Goal: Information Seeking & Learning: Learn about a topic

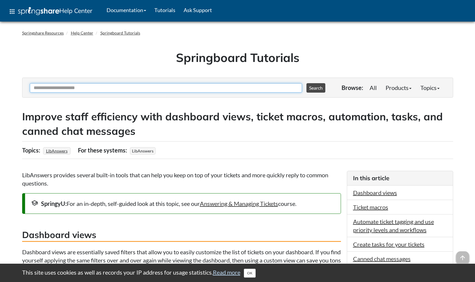
click at [92, 88] on input "Ask Another Question" at bounding box center [166, 87] width 272 height 9
type input "*****"
click at [306, 83] on button "Search" at bounding box center [315, 87] width 19 height 9
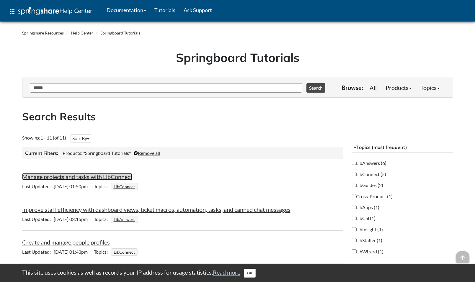
click at [56, 178] on link "Manage projects and tasks with LibConnect" at bounding box center [77, 176] width 110 height 7
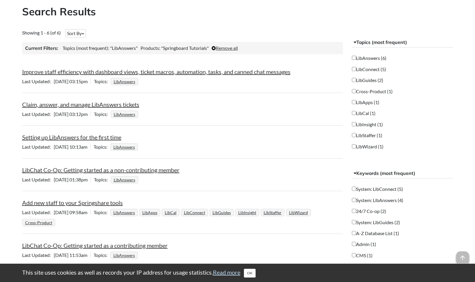
scroll to position [98, 0]
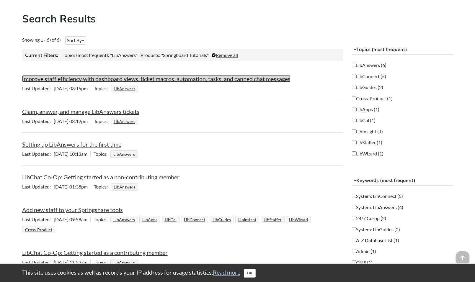
click at [103, 76] on link "Improve staff efficiency with dashboard views, ticket macros, automation, tasks…" at bounding box center [156, 78] width 268 height 7
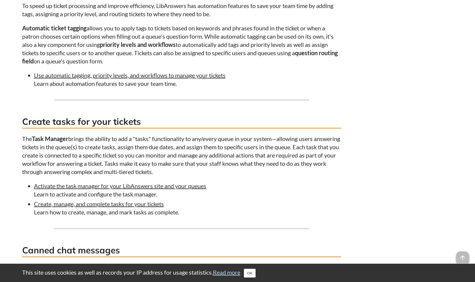
scroll to position [678, 0]
